Goal: Task Accomplishment & Management: Use online tool/utility

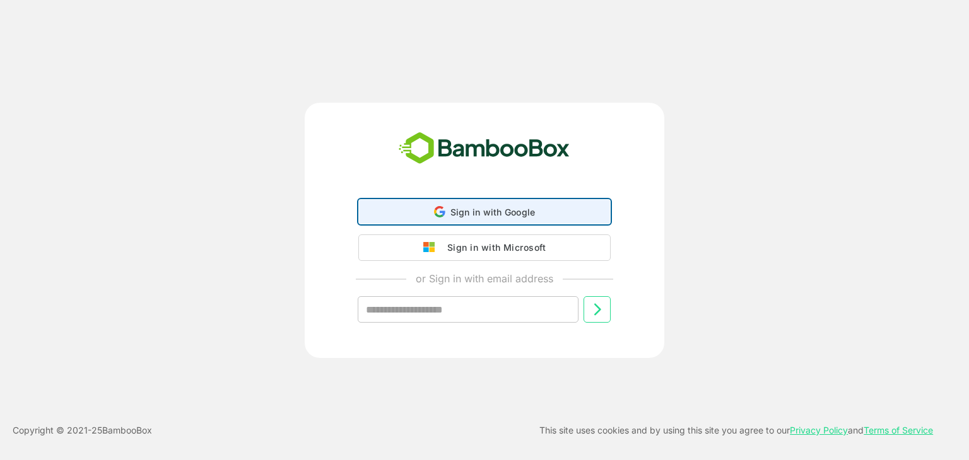
click at [490, 217] on span "Sign in with Google" at bounding box center [492, 212] width 85 height 11
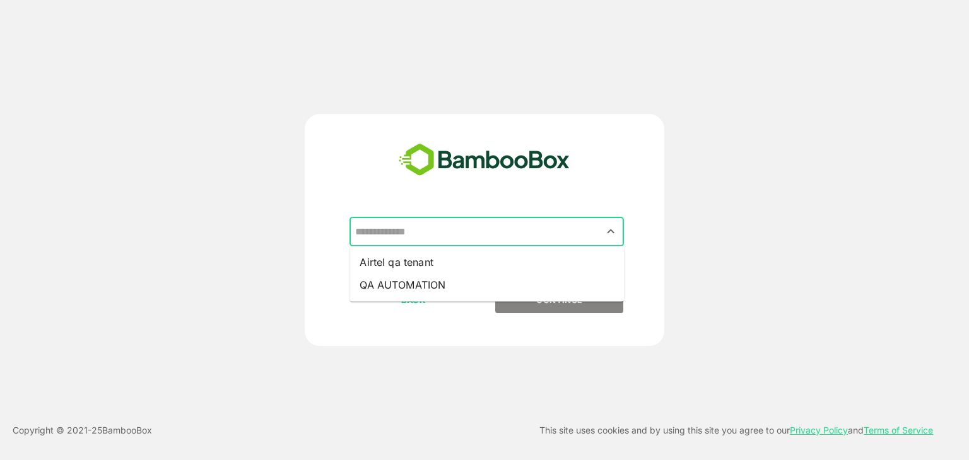
click at [510, 225] on input "text" at bounding box center [486, 232] width 269 height 24
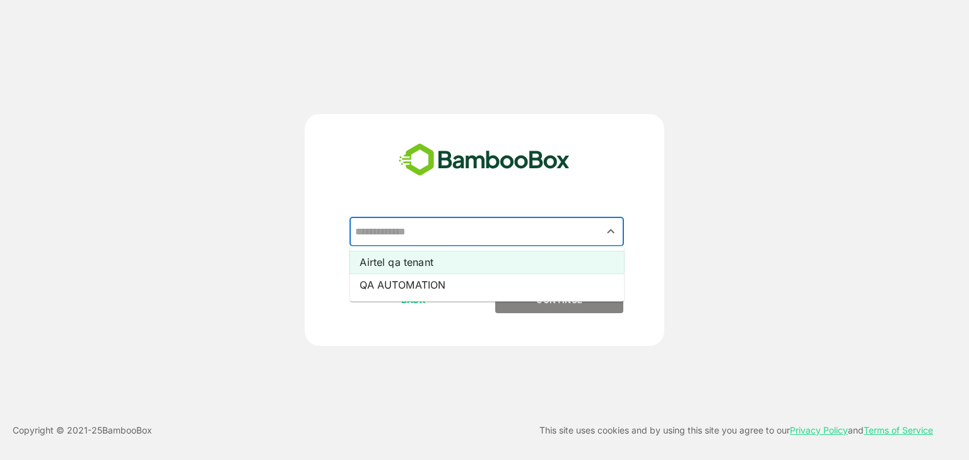
click at [512, 252] on li "Airtel qa tenant" at bounding box center [486, 262] width 274 height 23
type input "**********"
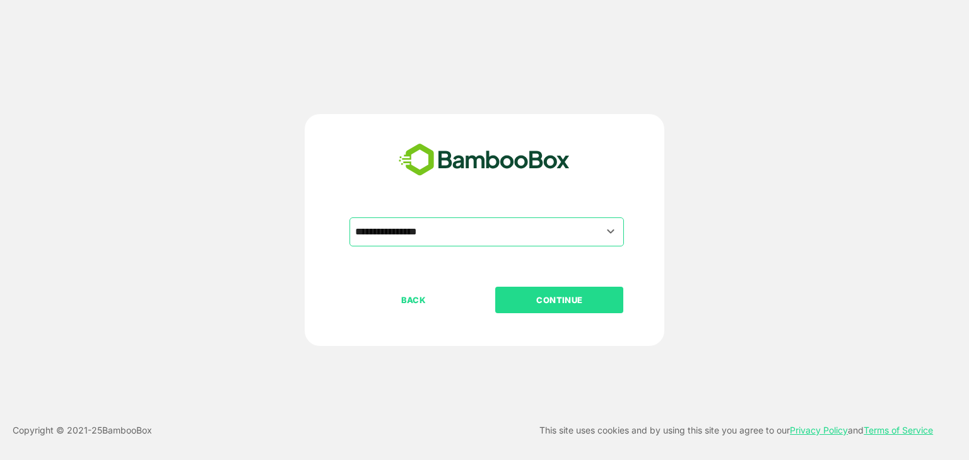
click at [530, 289] on button "CONTINUE" at bounding box center [559, 300] width 128 height 26
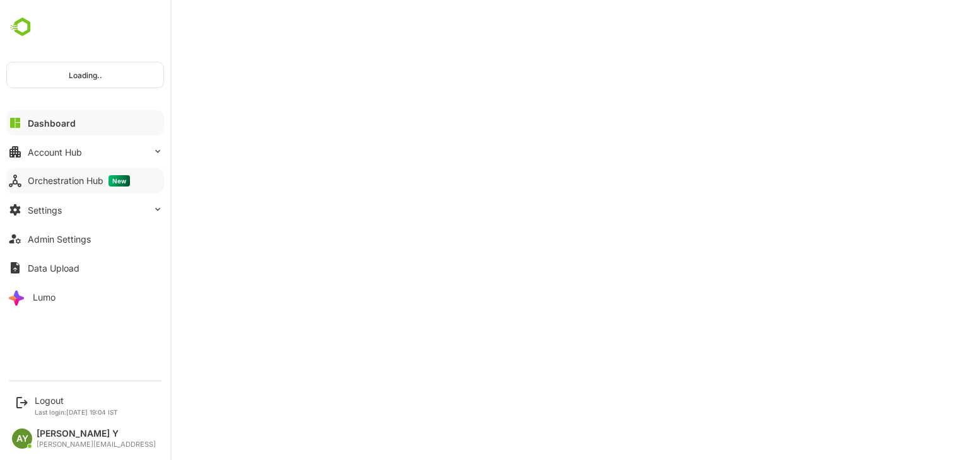
click at [49, 179] on div "Orchestration Hub New" at bounding box center [79, 180] width 102 height 11
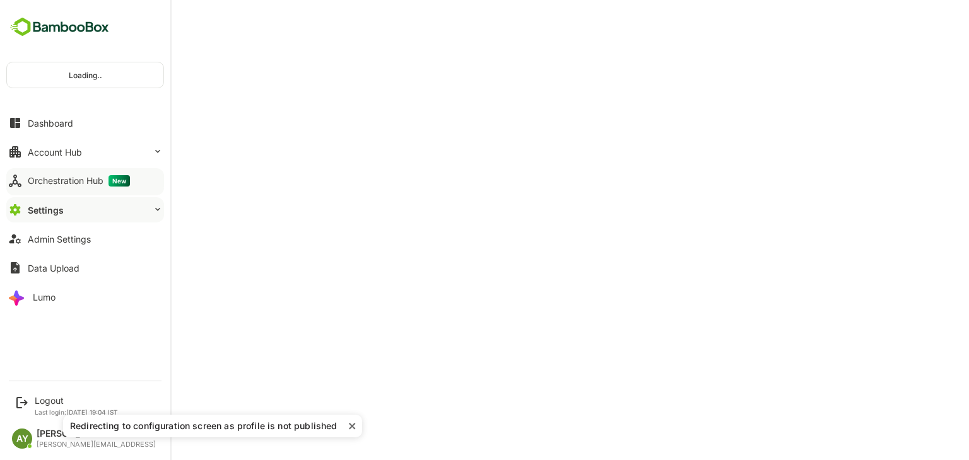
click at [50, 179] on div "Orchestration Hub New" at bounding box center [79, 180] width 102 height 11
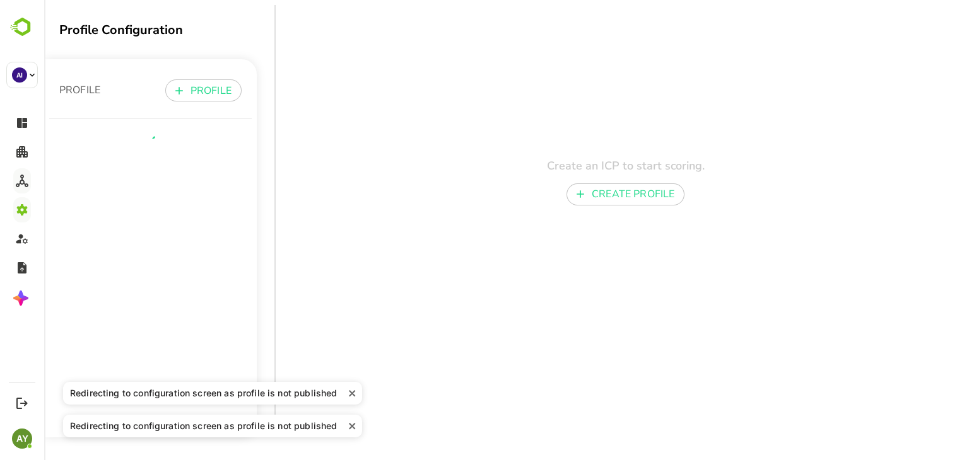
click at [341, 390] on div "Redirecting to configuration screen as profile is not published" at bounding box center [208, 393] width 279 height 13
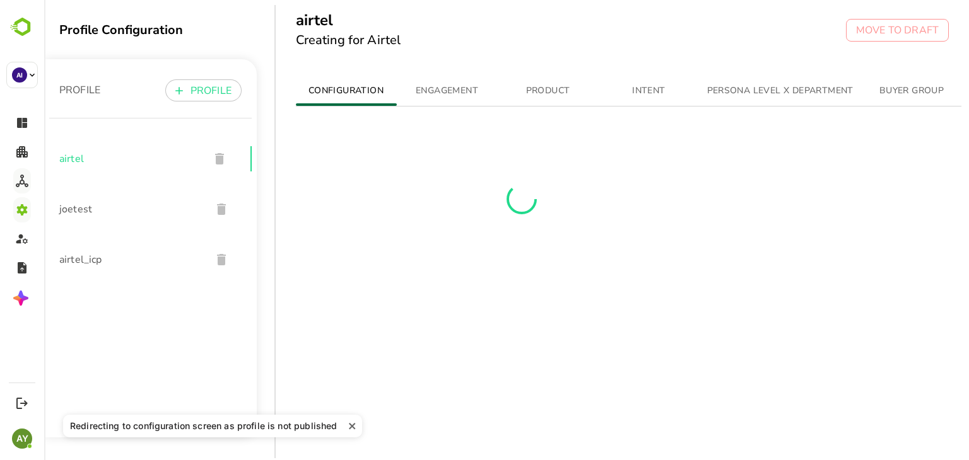
click at [351, 419] on div "Redirecting to configuration screen as profile is not published" at bounding box center [212, 426] width 299 height 23
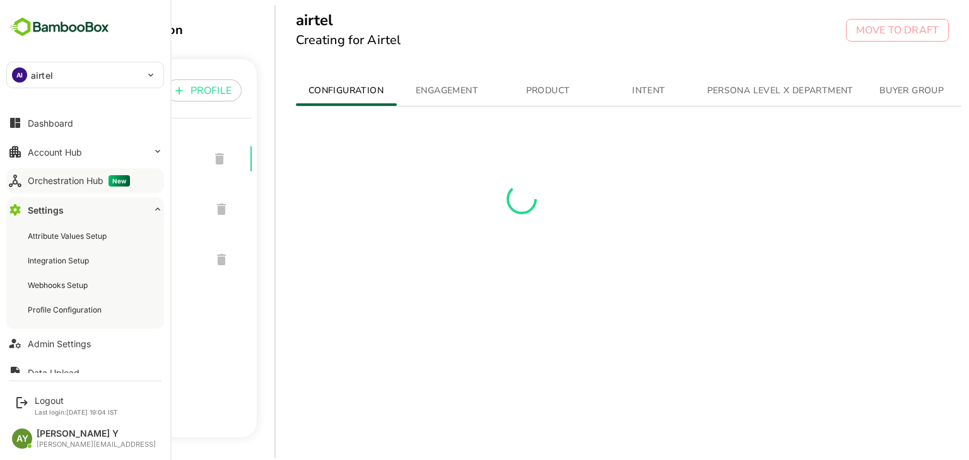
click at [35, 186] on div "Orchestration Hub New" at bounding box center [79, 180] width 102 height 11
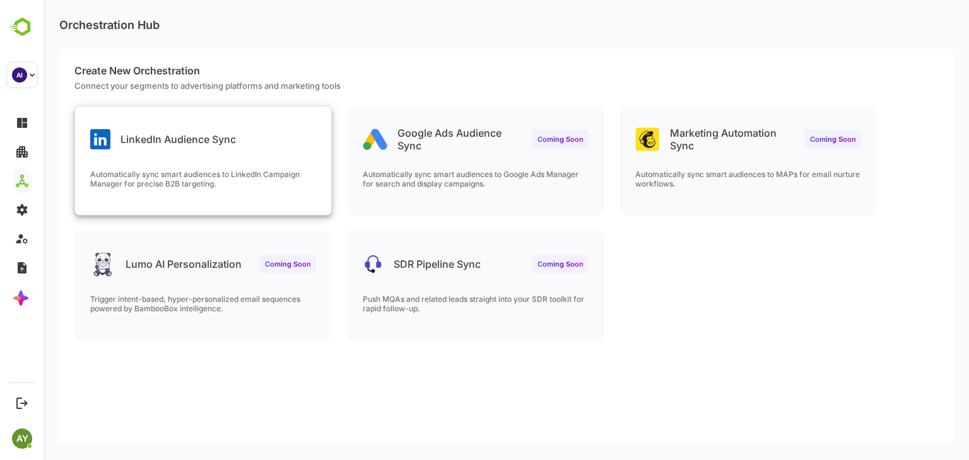
click at [214, 196] on div "Automatically sync smart audiences to LinkedIn Campaign Manager for precise B2B…" at bounding box center [203, 192] width 256 height 45
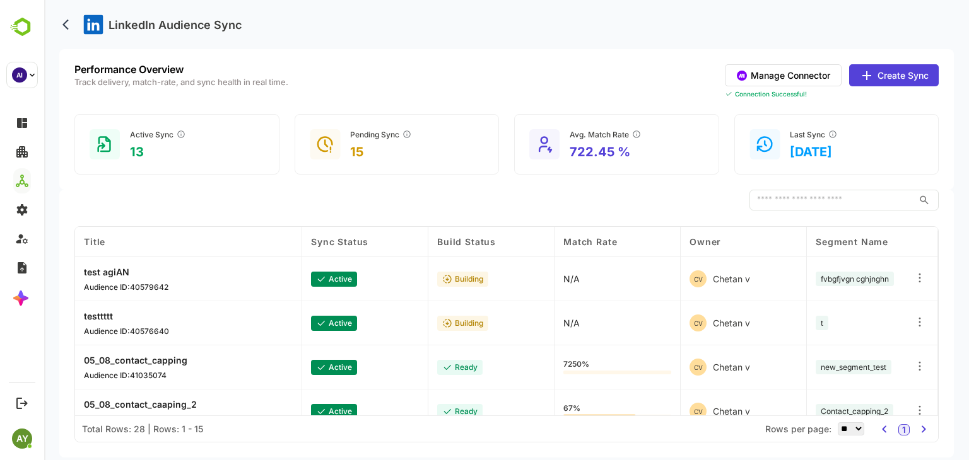
click at [705, 171] on div "Avg. Match Rate 722.45 %" at bounding box center [616, 144] width 205 height 61
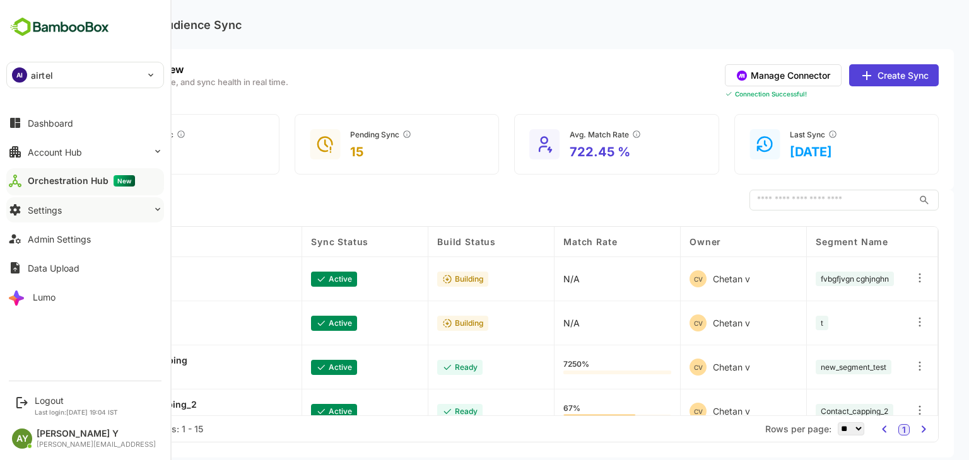
click at [75, 218] on button "Settings" at bounding box center [85, 209] width 158 height 25
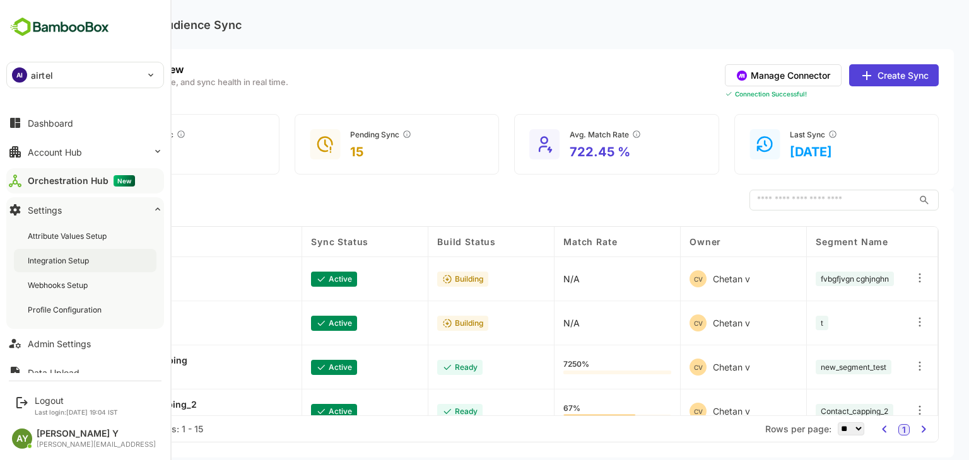
click at [84, 257] on div "Integration Setup" at bounding box center [60, 260] width 64 height 11
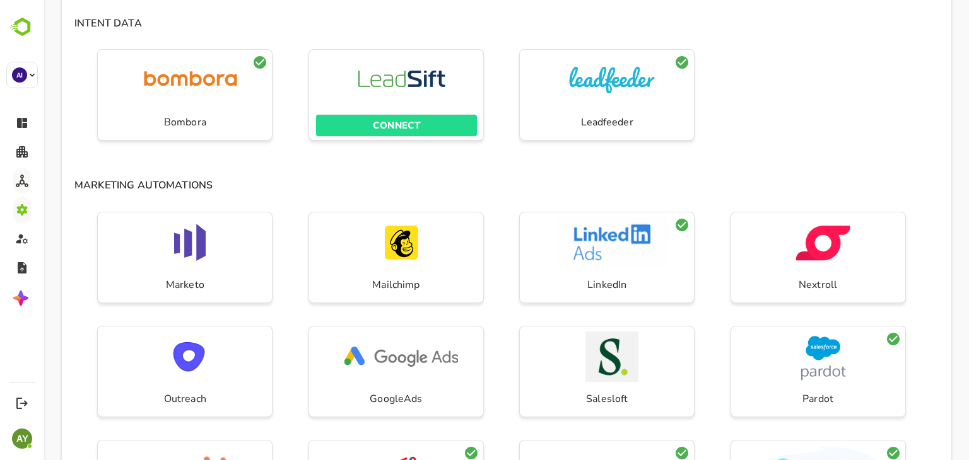
scroll to position [267, 0]
click at [596, 283] on icon at bounding box center [595, 284] width 11 height 11
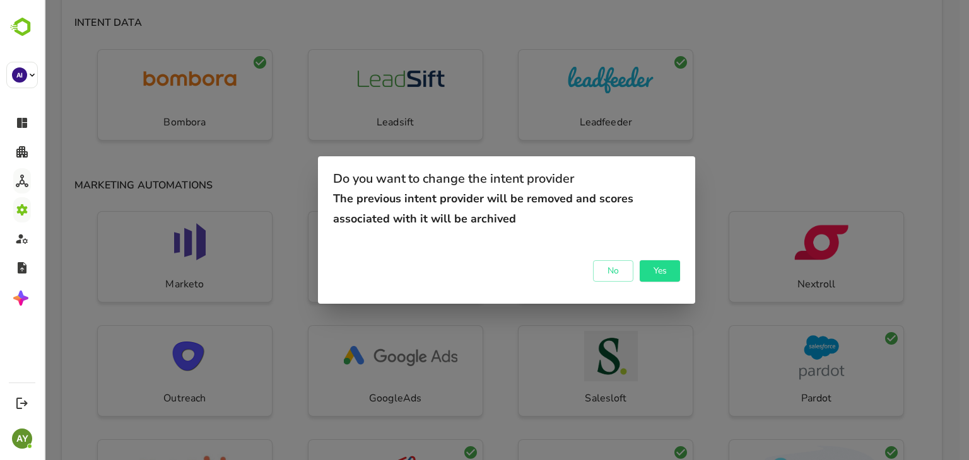
click at [752, 253] on div "Do you want to change the intent provider The previous intent provider will be …" at bounding box center [506, 230] width 924 height 460
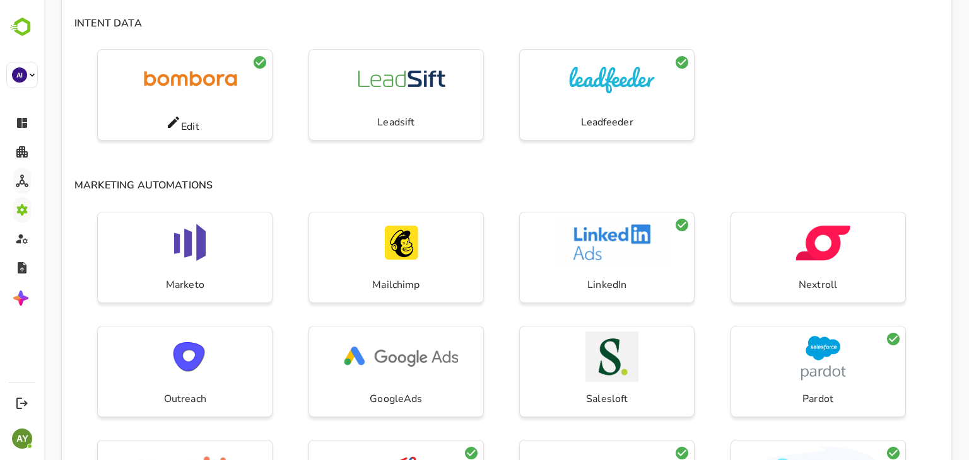
scroll to position [0, 0]
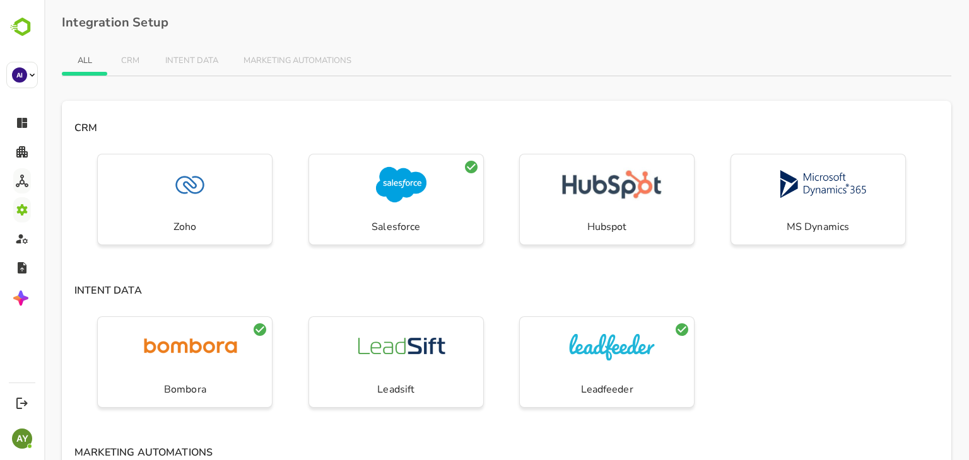
click at [120, 59] on span "CRM" at bounding box center [130, 61] width 20 height 10
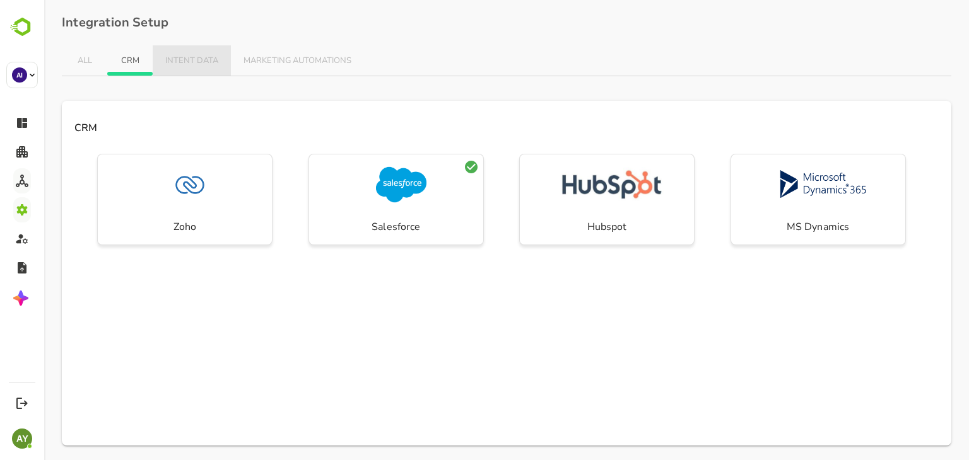
click at [199, 50] on button "INTENT DATA" at bounding box center [192, 60] width 78 height 30
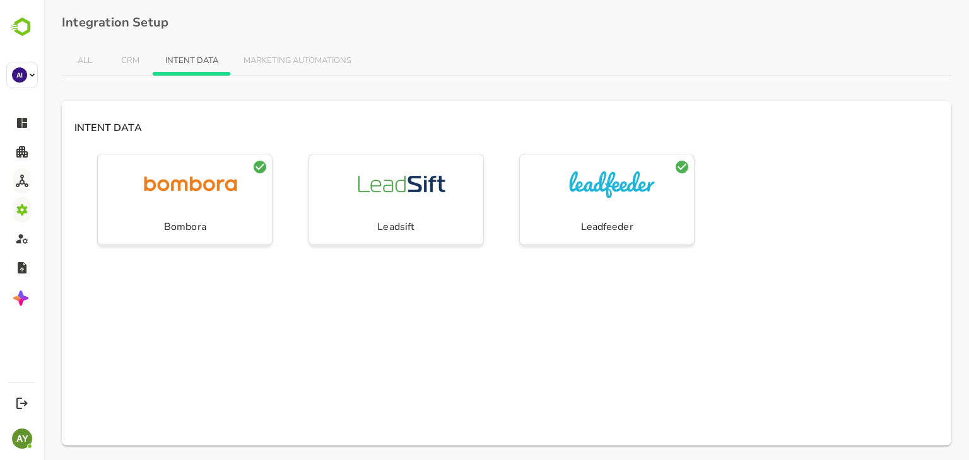
drag, startPoint x: 289, startPoint y: 79, endPoint x: 289, endPoint y: 73, distance: 6.3
click at [289, 73] on div "ALL CRM INTENT DATA MARKETING AUTOMATIONS INTENT DATA Bombora Leadsift Leadfeed…" at bounding box center [506, 245] width 889 height 400
click at [289, 73] on button "MARKETING AUTOMATIONS" at bounding box center [297, 60] width 133 height 30
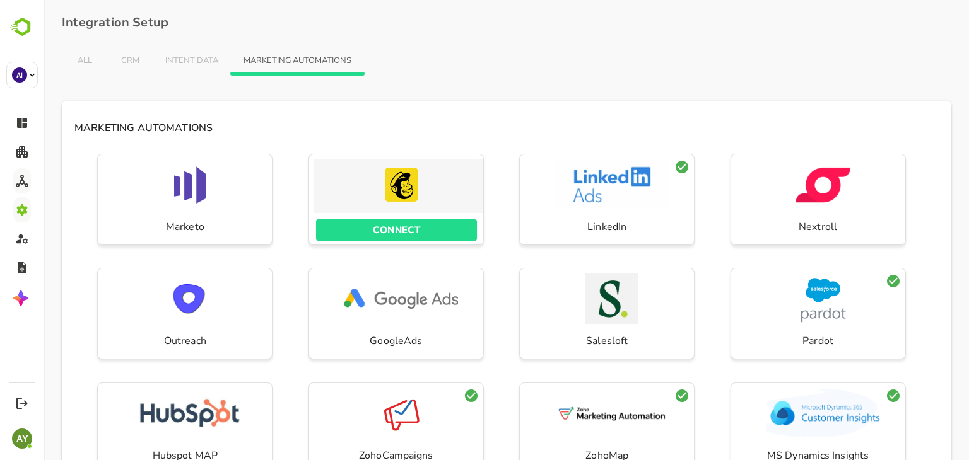
scroll to position [50, 0]
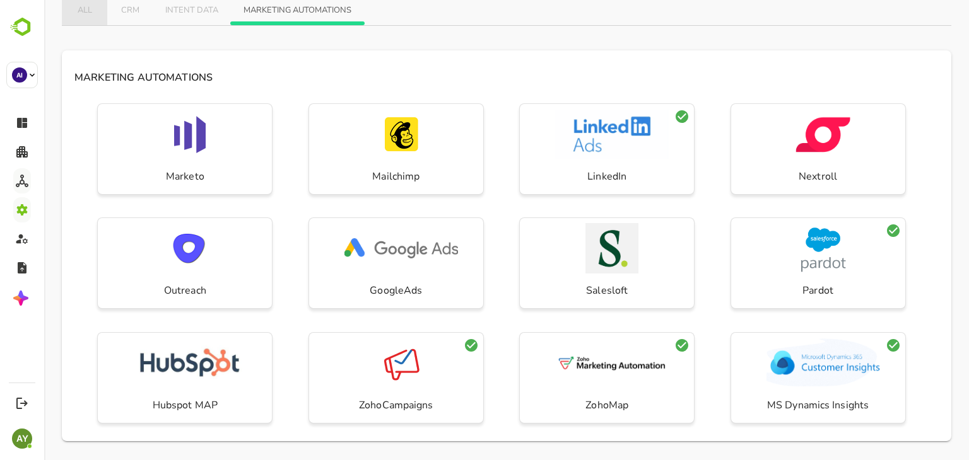
click at [88, 7] on span "ALL" at bounding box center [84, 11] width 20 height 10
